Goal: Task Accomplishment & Management: Manage account settings

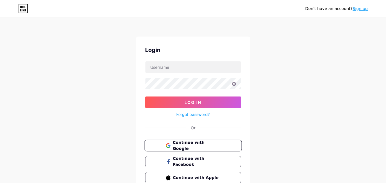
click at [190, 144] on span "Continue with Google" at bounding box center [197, 146] width 48 height 12
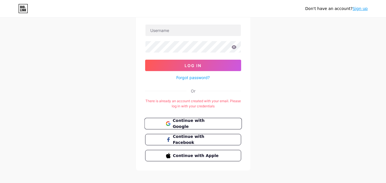
scroll to position [42, 0]
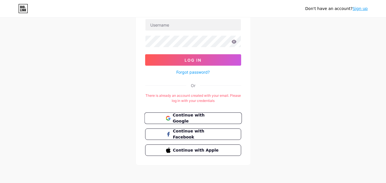
click at [191, 120] on span "Continue with Google" at bounding box center [197, 118] width 48 height 12
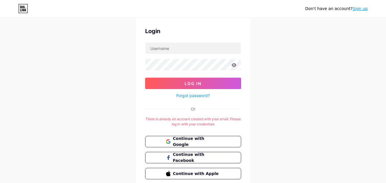
scroll to position [29, 0]
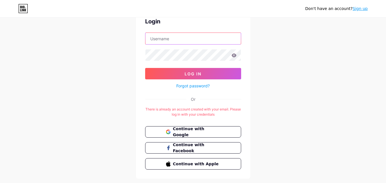
click at [176, 38] on input "text" at bounding box center [193, 38] width 95 height 11
type input "magnetichub9@gmail.com"
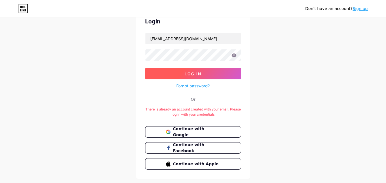
click at [175, 71] on button "Log In" at bounding box center [193, 73] width 96 height 11
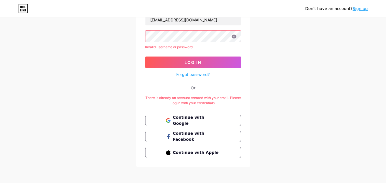
scroll to position [50, 0]
